Goal: Obtain resource: Download file/media

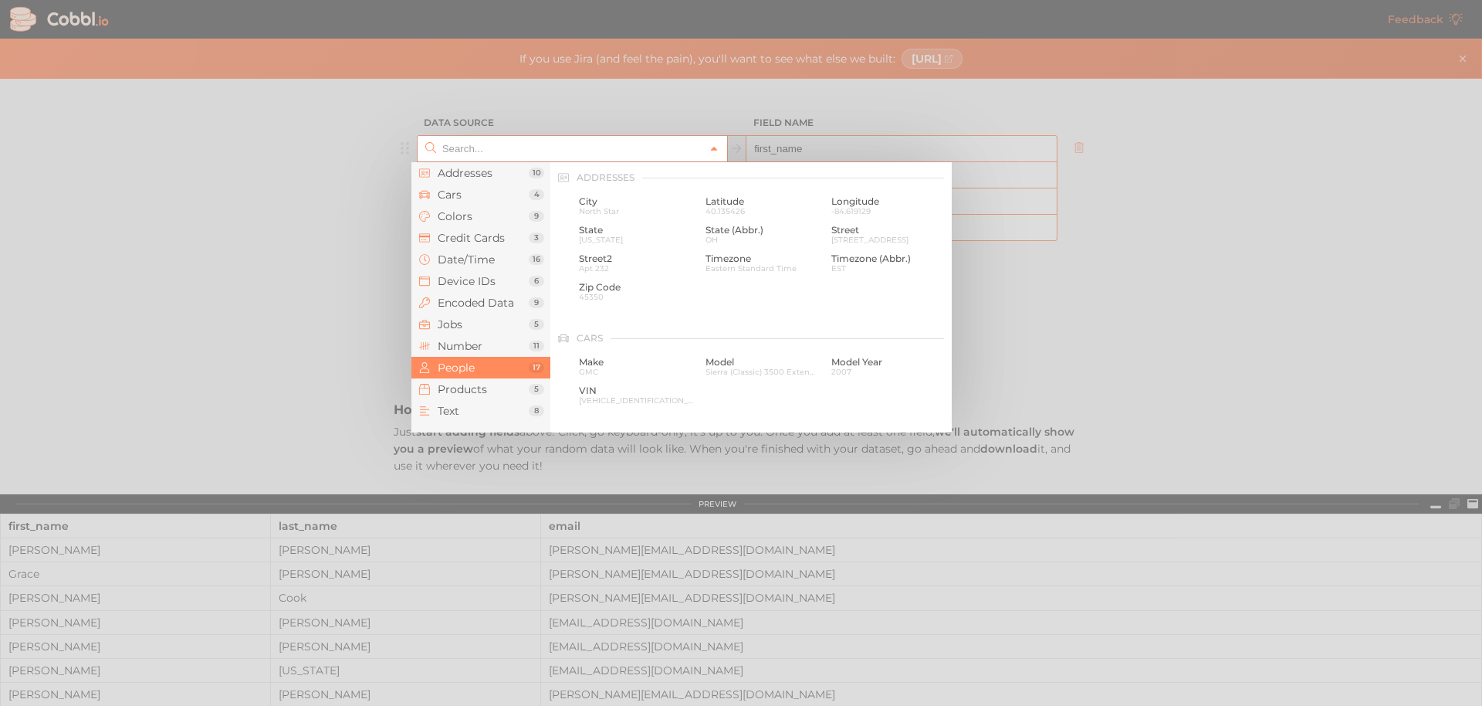
click at [709, 152] on icon at bounding box center [714, 149] width 11 height 11
click at [453, 322] on span "Jobs" at bounding box center [483, 324] width 91 height 12
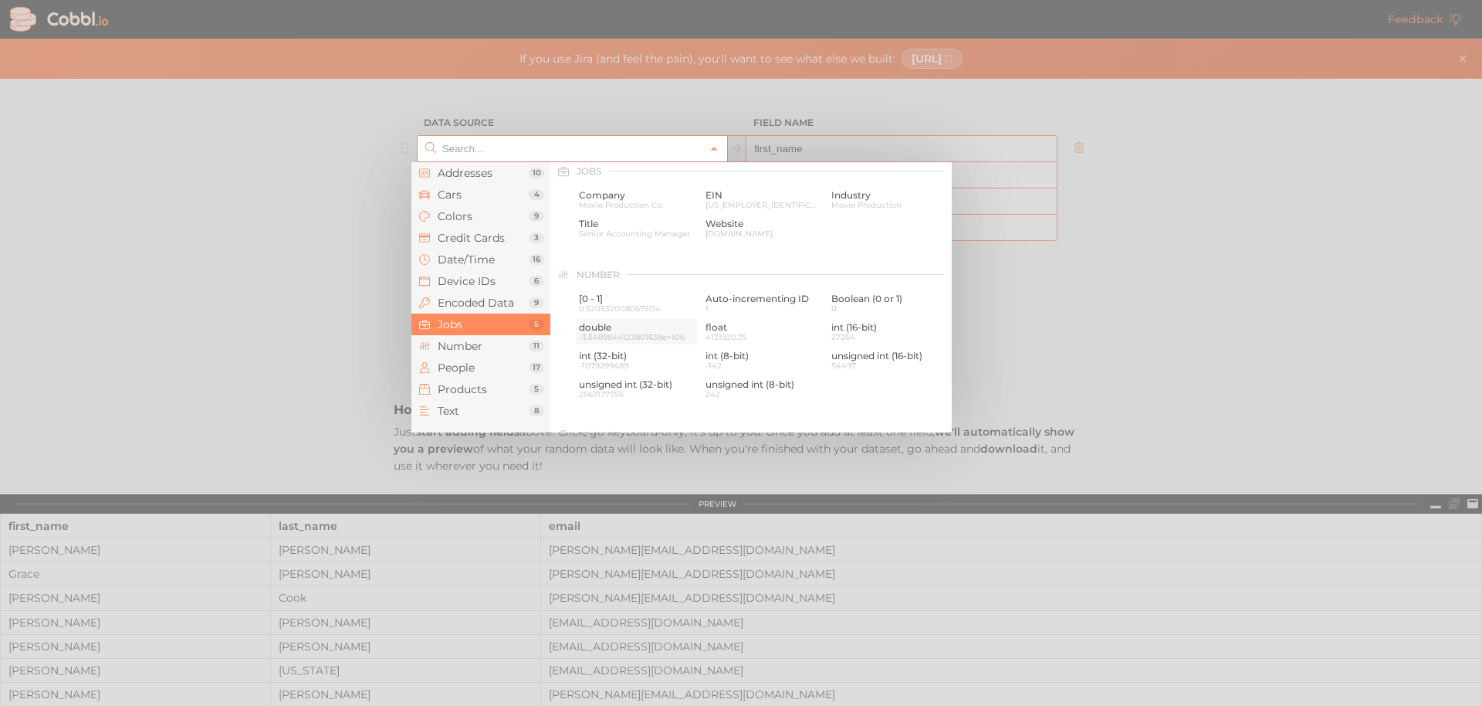
scroll to position [925, 0]
click at [606, 238] on span "Senior Accounting Manager" at bounding box center [636, 239] width 115 height 8
type input "Jobs › Title"
type input "title"
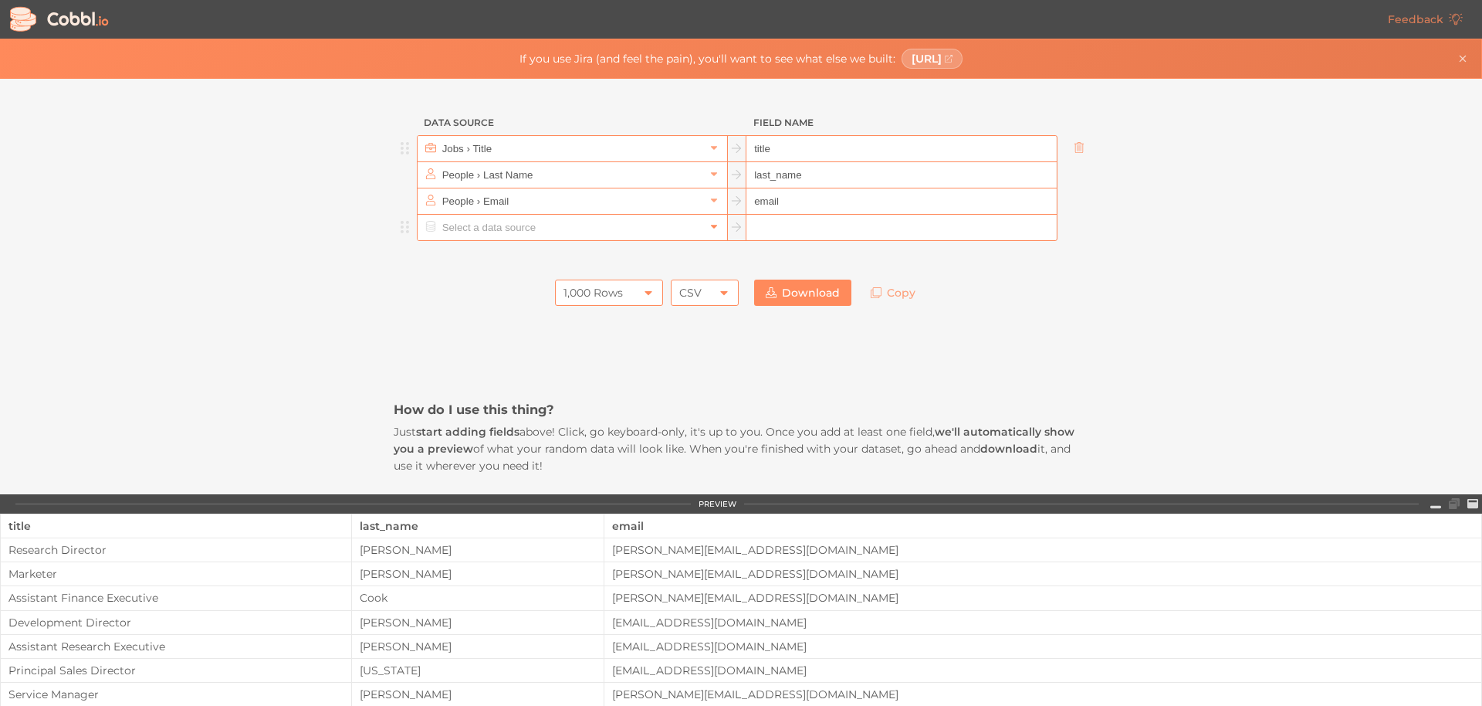
click at [710, 228] on icon at bounding box center [714, 226] width 11 height 11
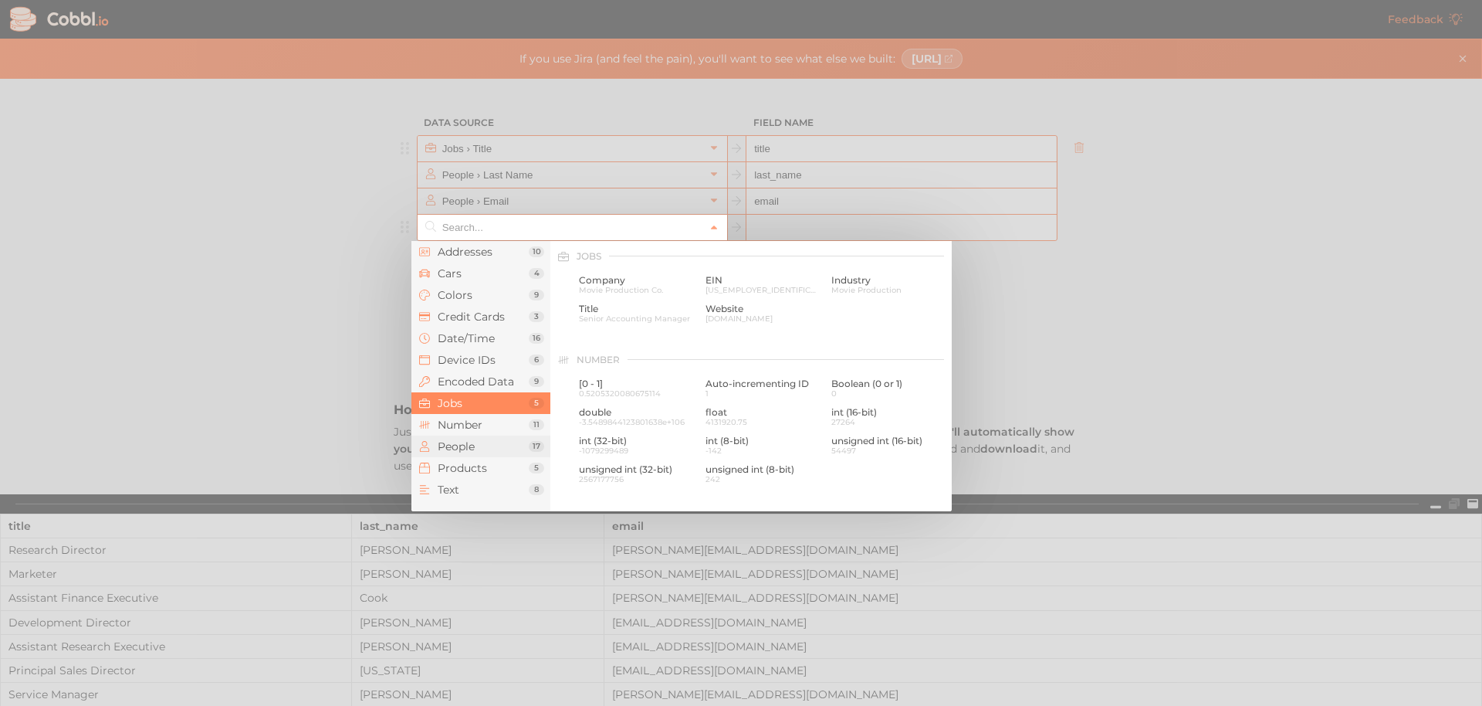
click at [465, 453] on li "People 17" at bounding box center [481, 446] width 139 height 22
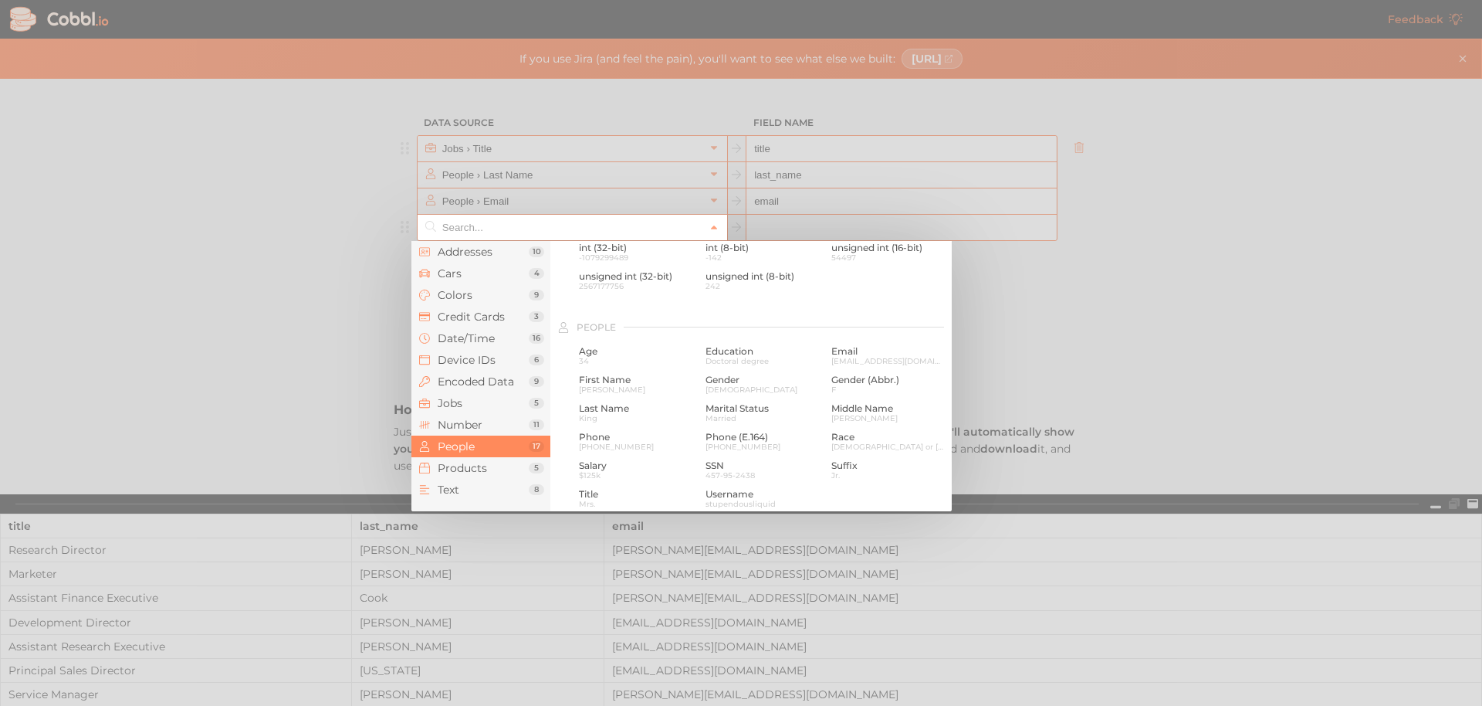
scroll to position [1189, 0]
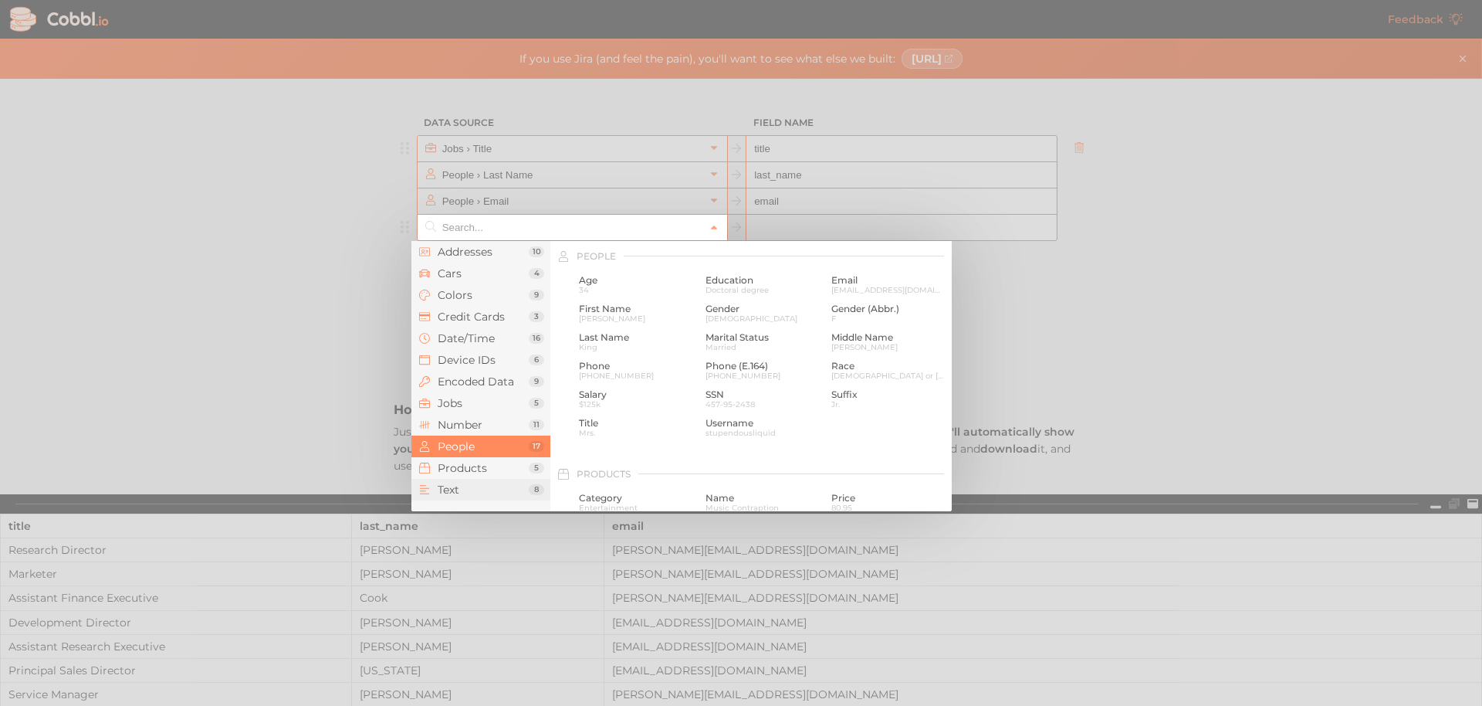
click at [461, 491] on span "Text" at bounding box center [483, 489] width 91 height 12
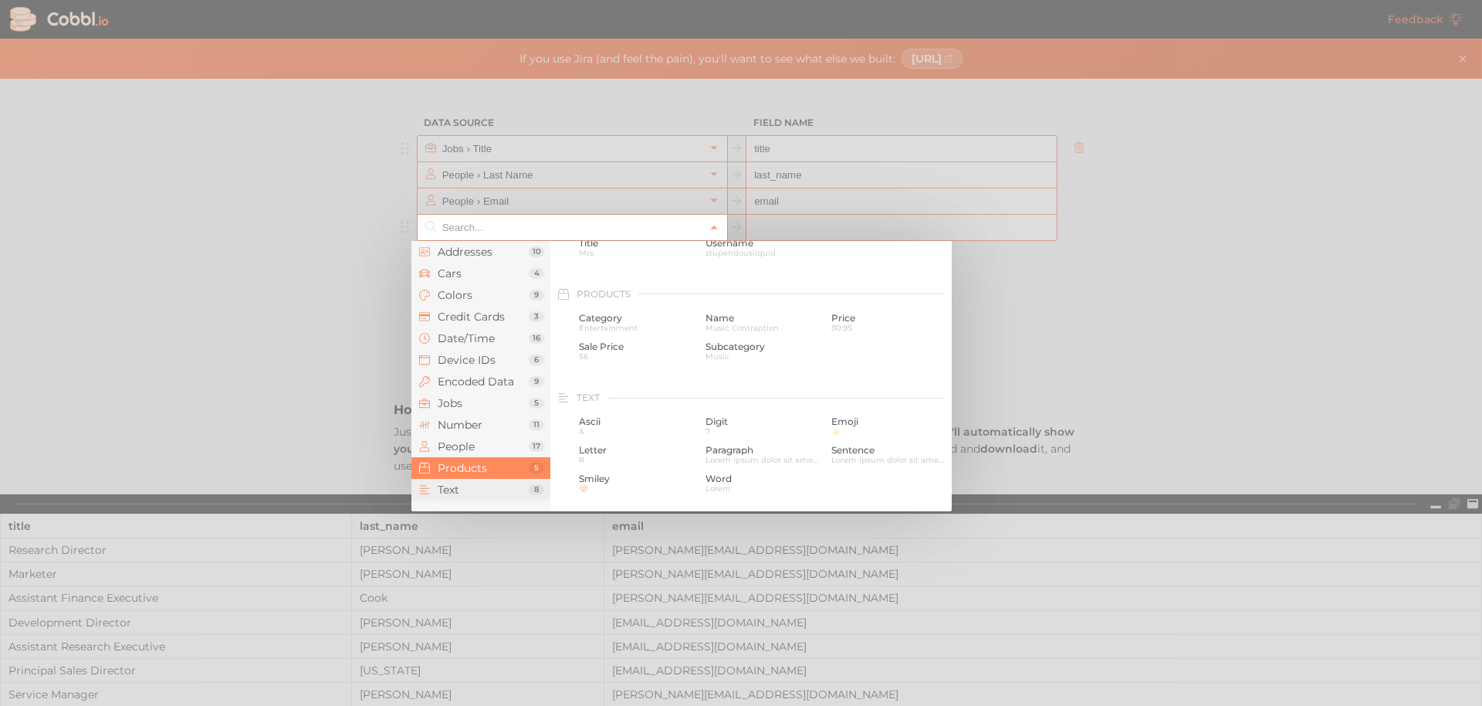
scroll to position [1510, 0]
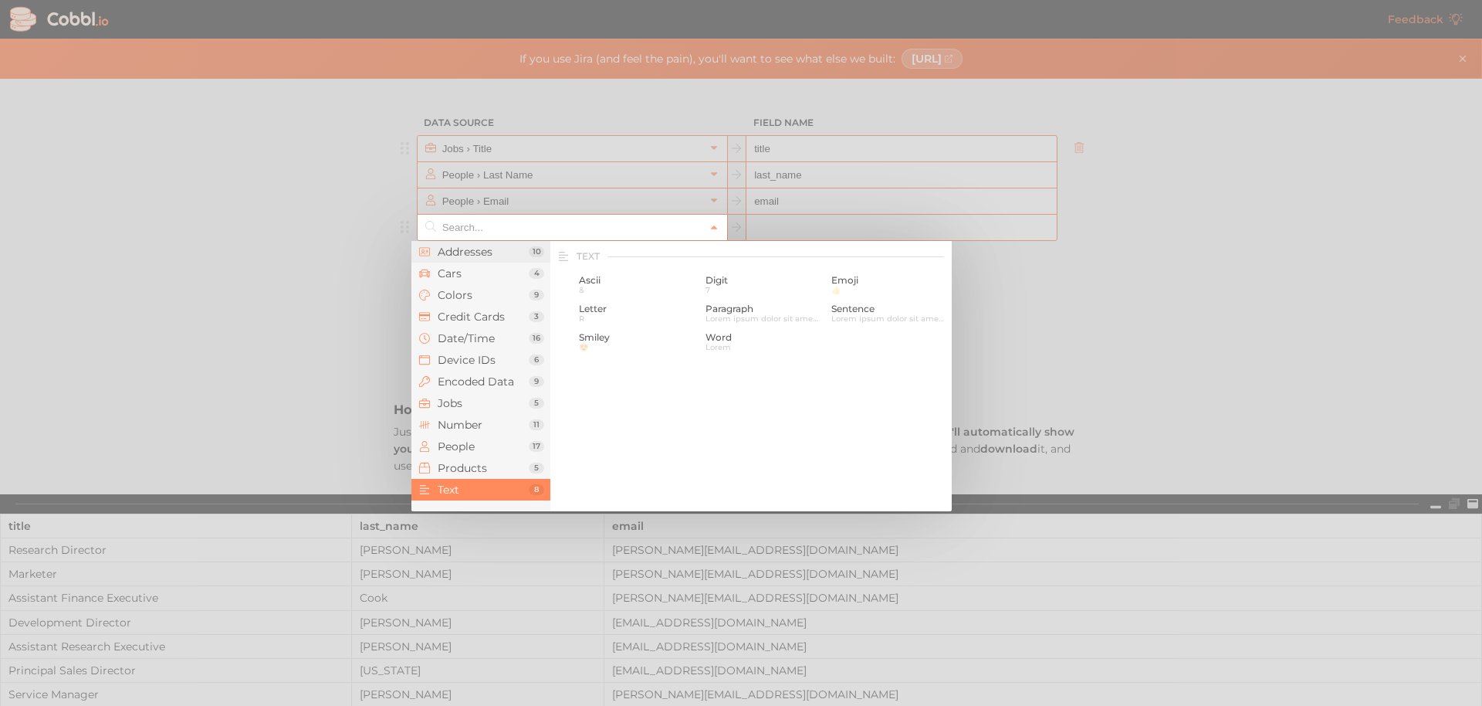
click at [485, 252] on span "Addresses" at bounding box center [483, 252] width 91 height 12
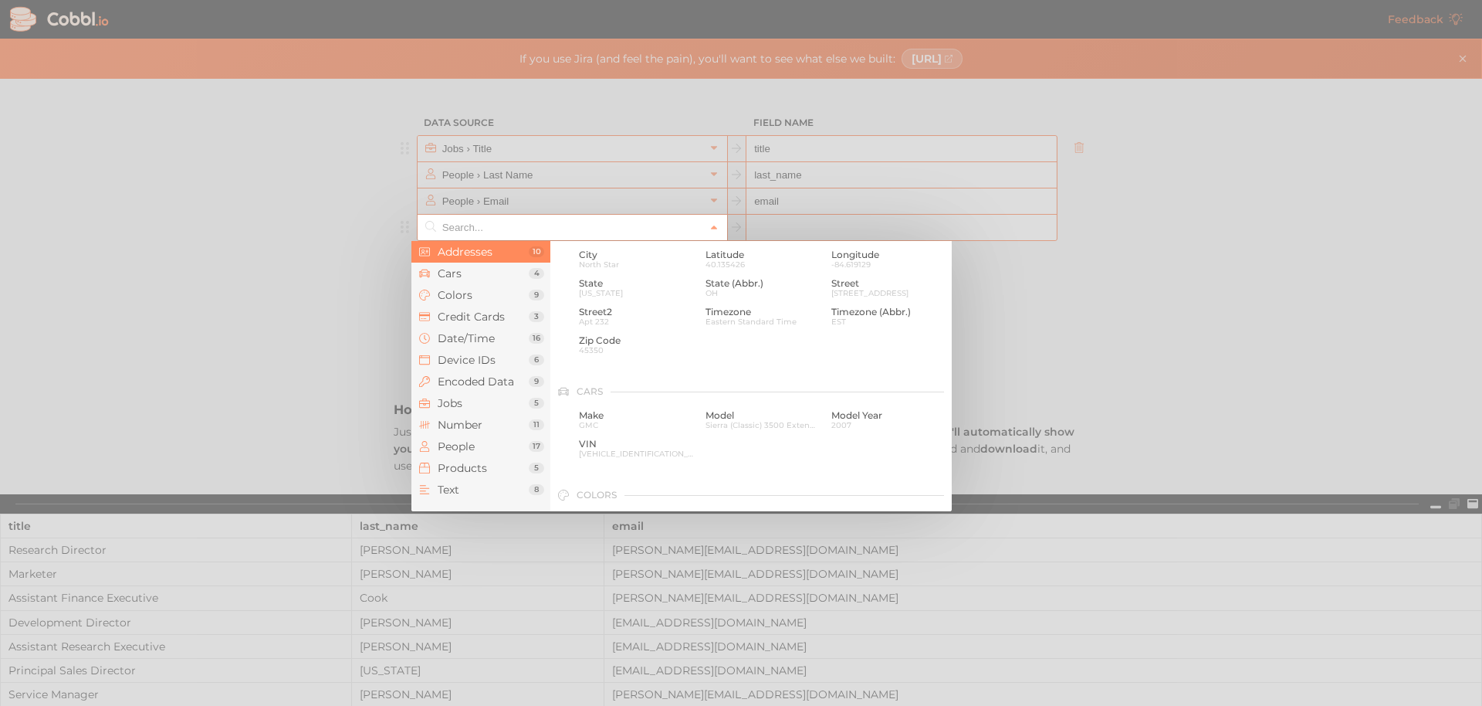
scroll to position [0, 0]
click at [484, 385] on span "Encoded Data" at bounding box center [483, 381] width 91 height 12
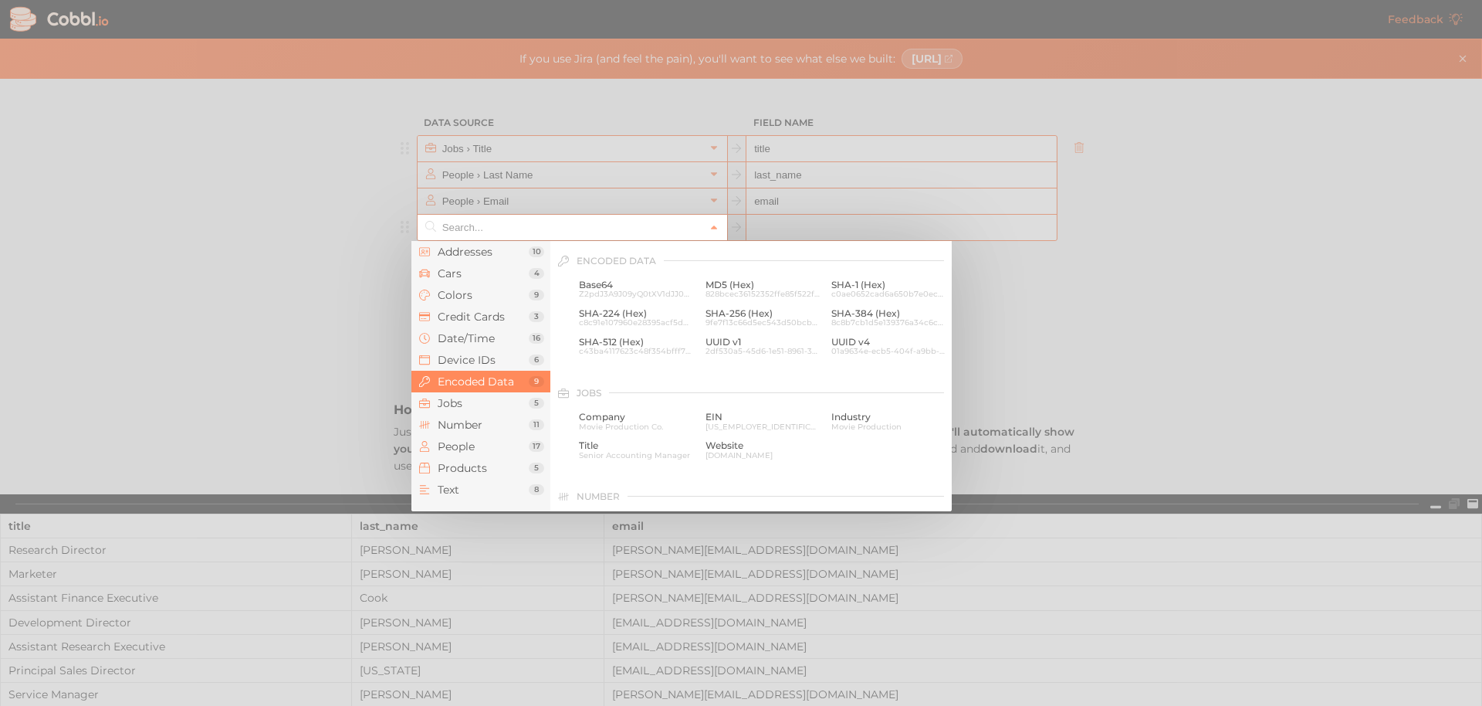
scroll to position [793, 0]
click at [471, 408] on span "Jobs" at bounding box center [483, 403] width 91 height 12
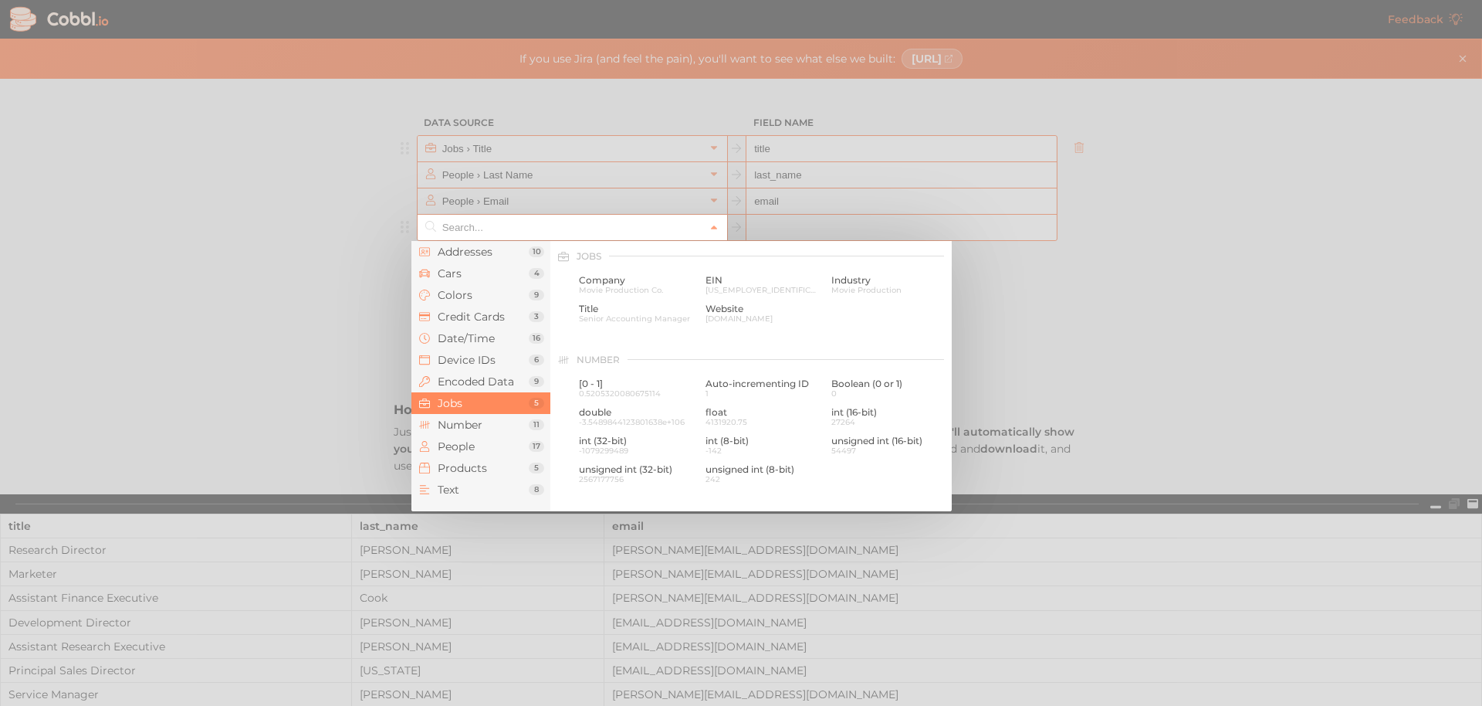
drag, startPoint x: 177, startPoint y: 415, endPoint x: 192, endPoint y: 409, distance: 16.4
click at [178, 415] on div at bounding box center [741, 353] width 1482 height 706
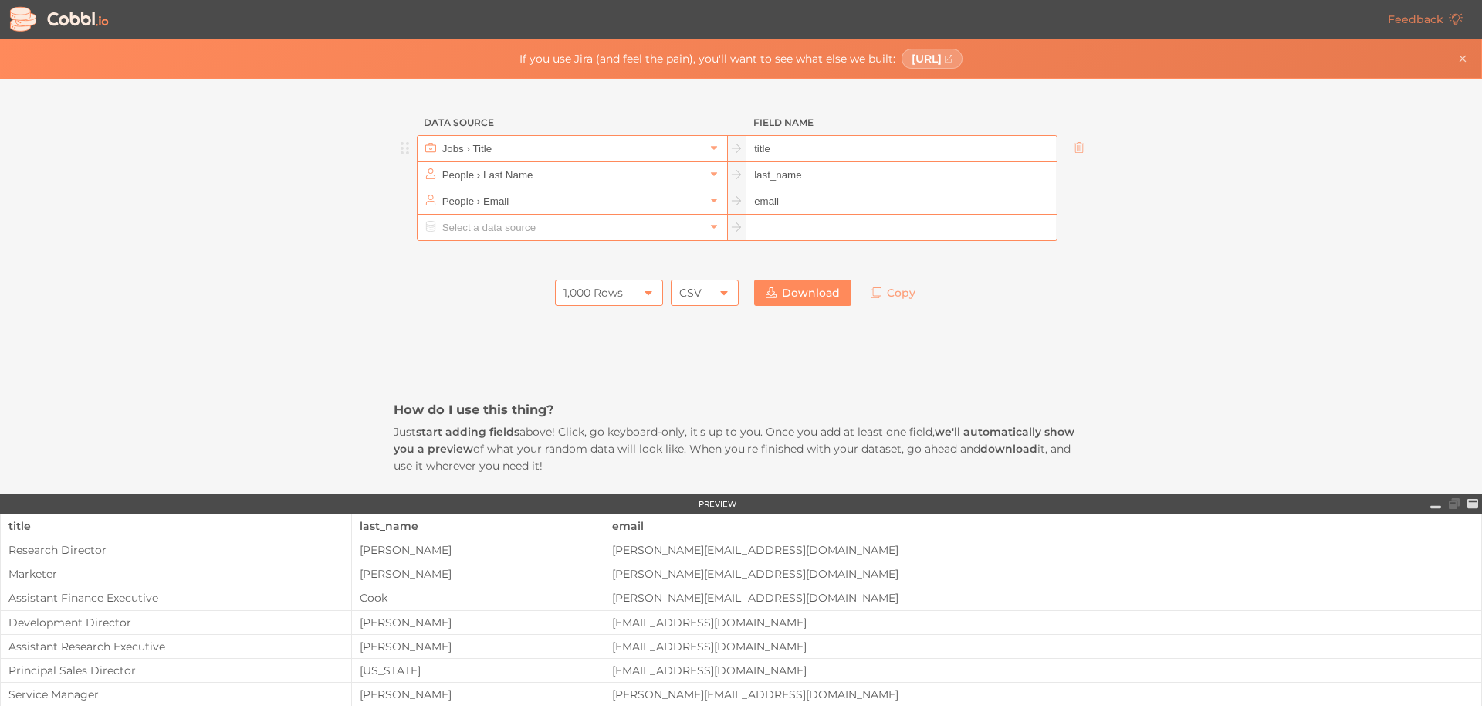
click at [645, 292] on icon at bounding box center [648, 293] width 7 height 4
drag, startPoint x: 608, startPoint y: 316, endPoint x: 633, endPoint y: 318, distance: 25.6
click at [608, 316] on li "10 Rows" at bounding box center [604, 319] width 107 height 26
click at [720, 292] on icon at bounding box center [723, 293] width 7 height 4
click at [710, 343] on li "JSON" at bounding box center [700, 345] width 66 height 26
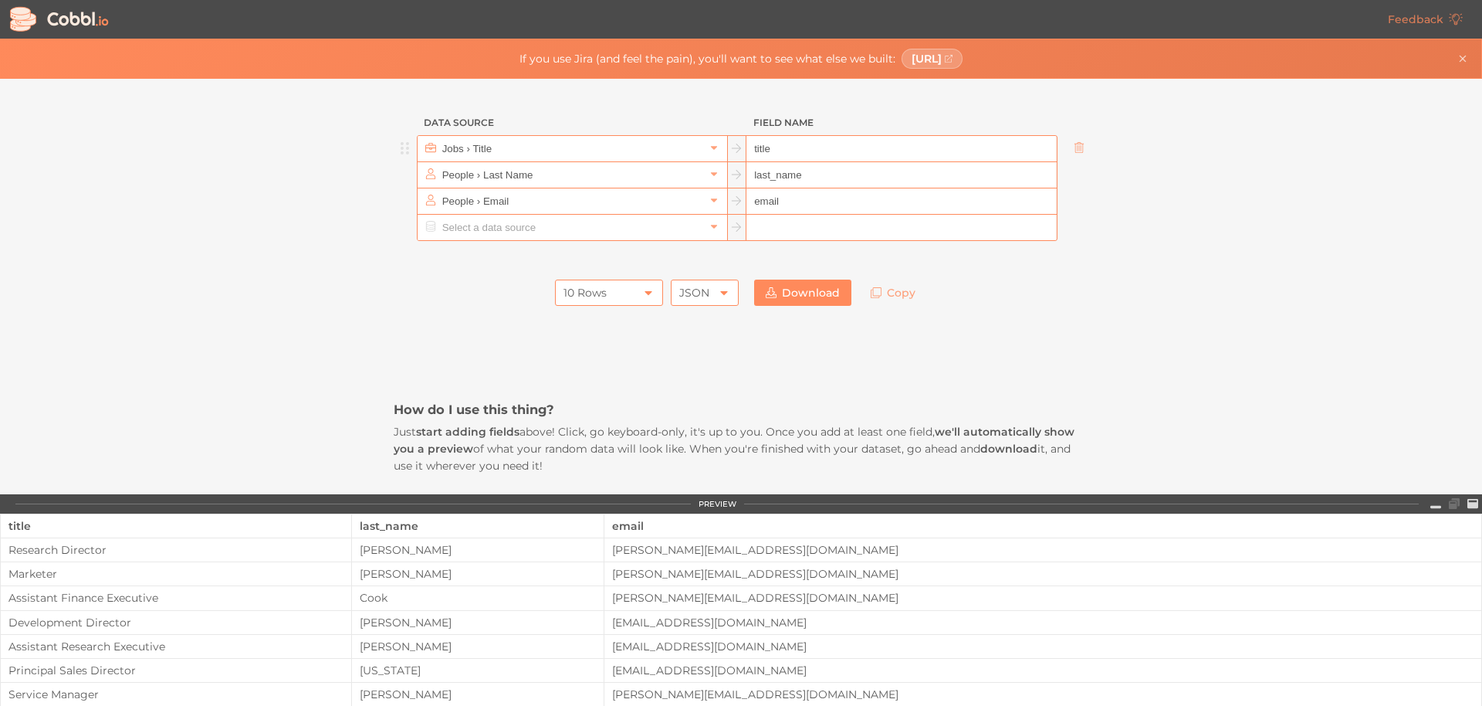
click at [785, 293] on link "Download" at bounding box center [802, 292] width 97 height 26
